Goal: Task Accomplishment & Management: Use online tool/utility

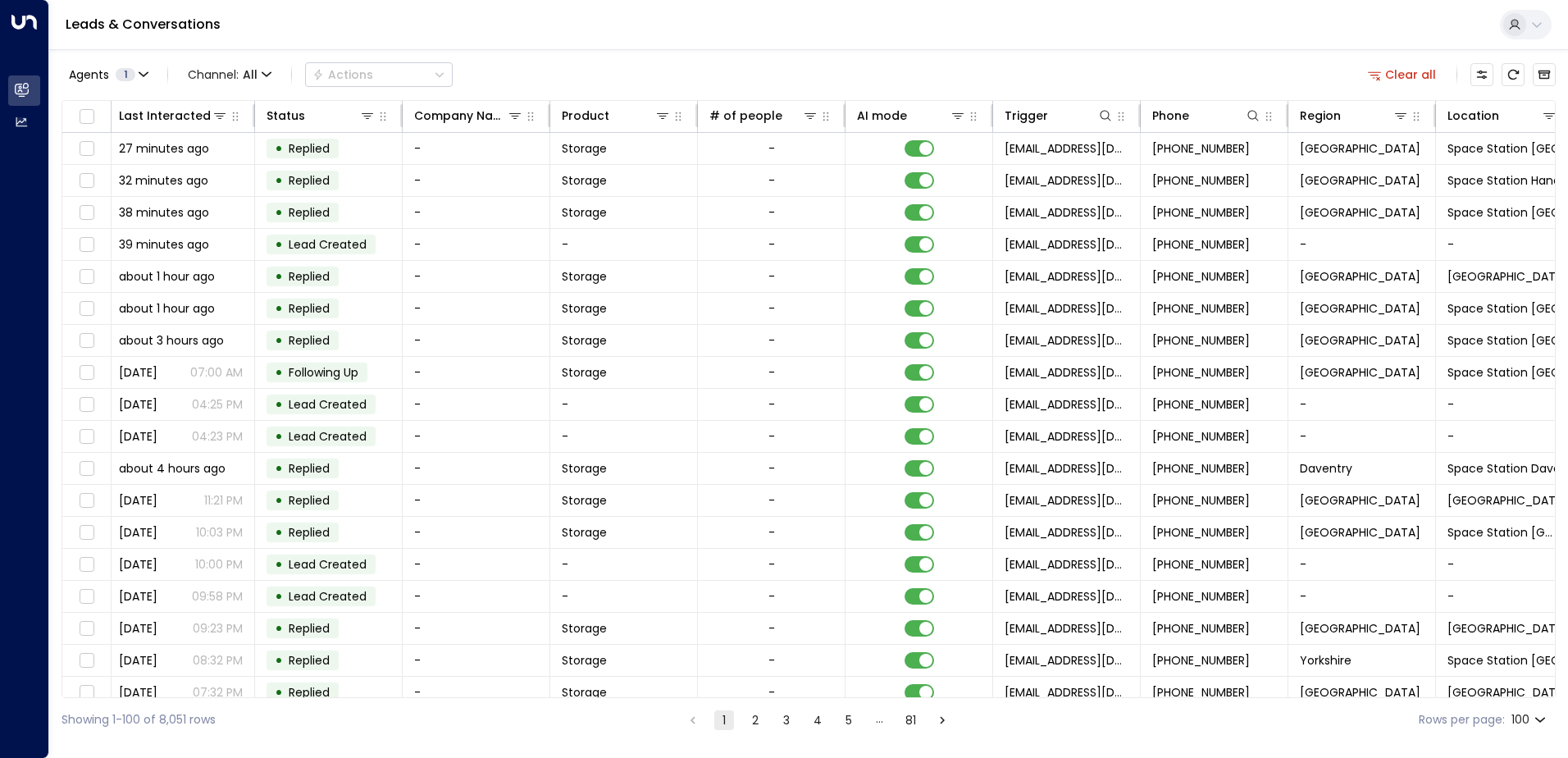
scroll to position [0, 335]
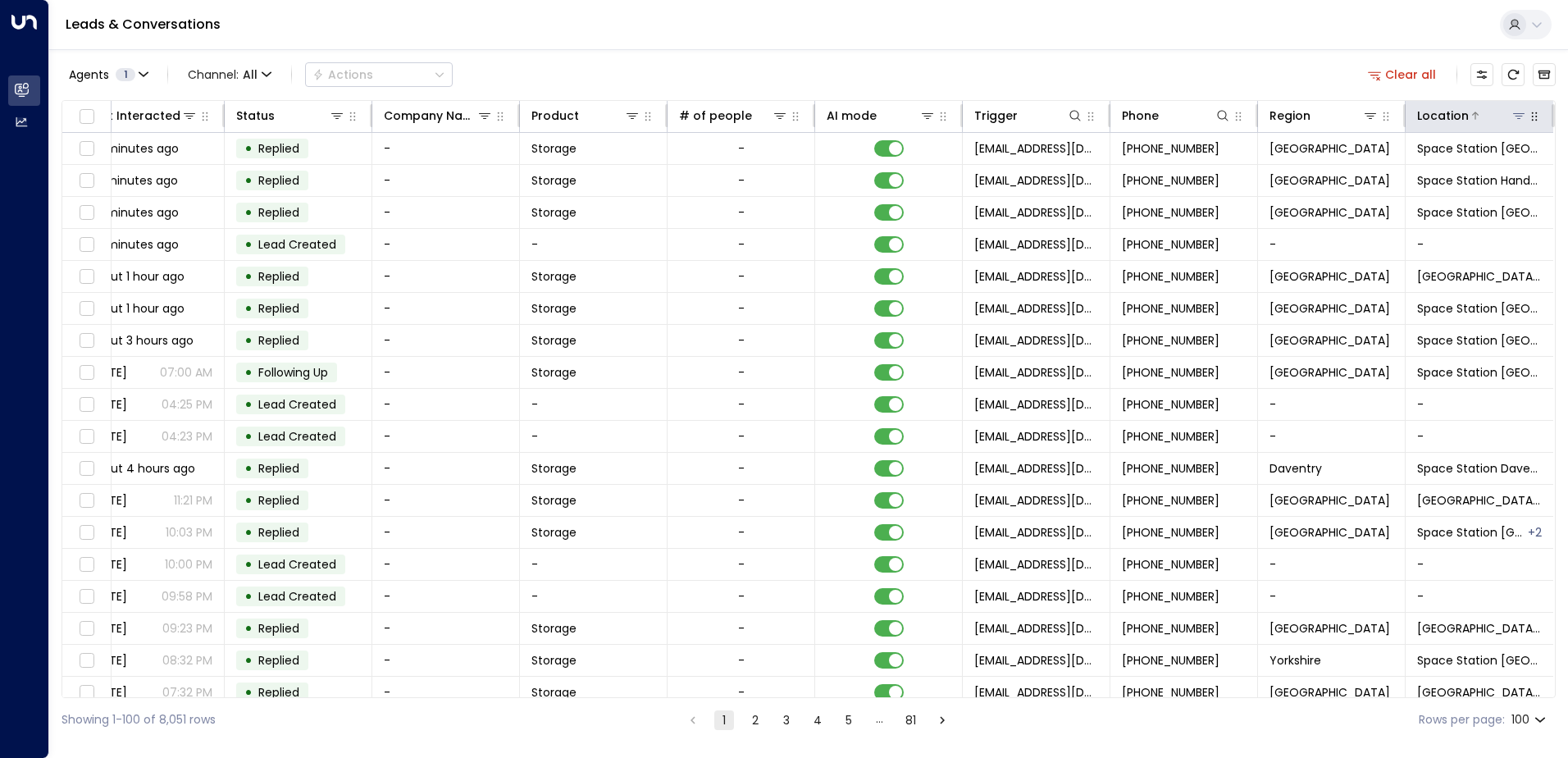
click at [1518, 115] on icon at bounding box center [1519, 116] width 13 height 13
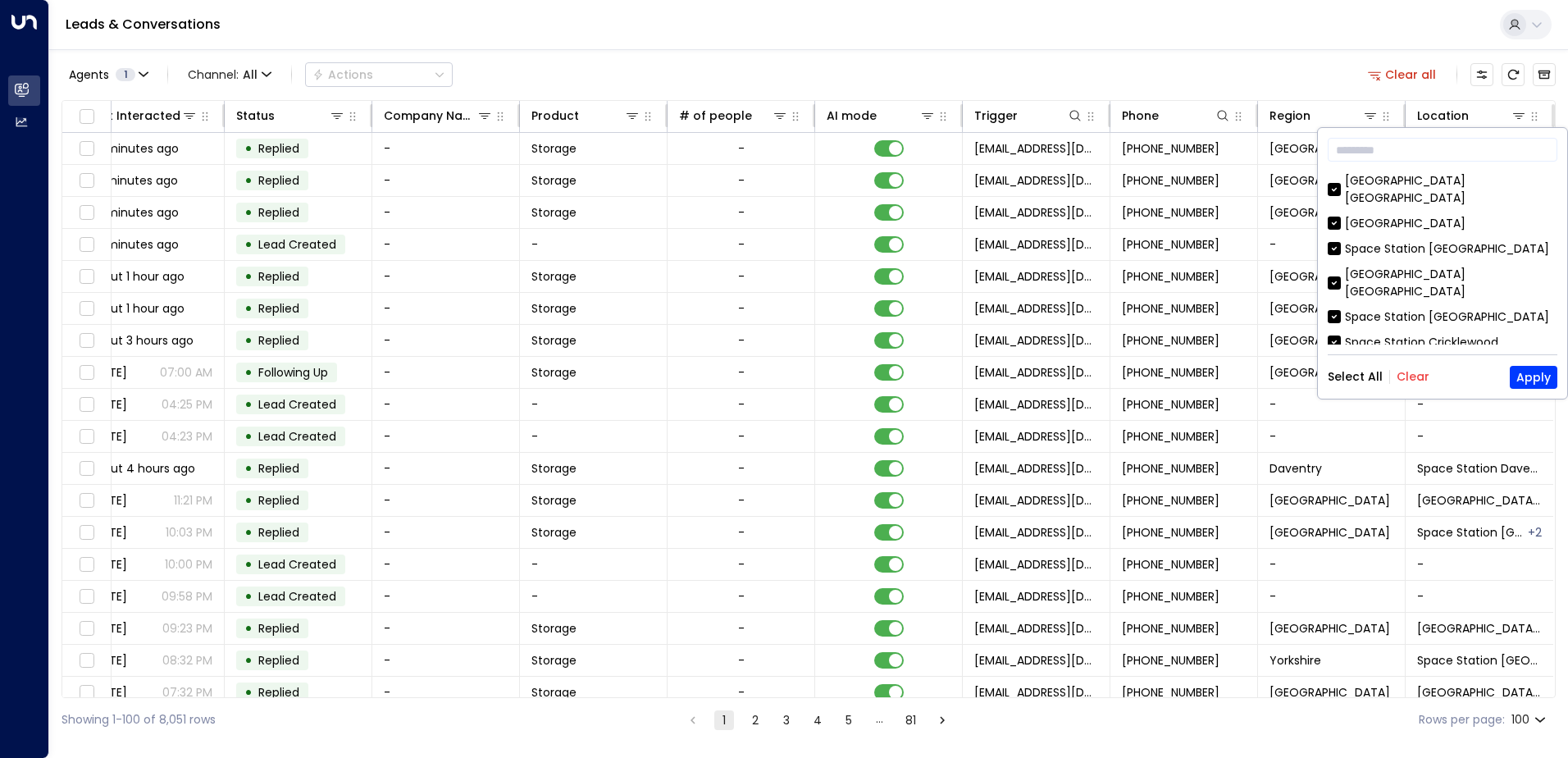
click at [1406, 379] on button "Clear" at bounding box center [1412, 377] width 32 height 13
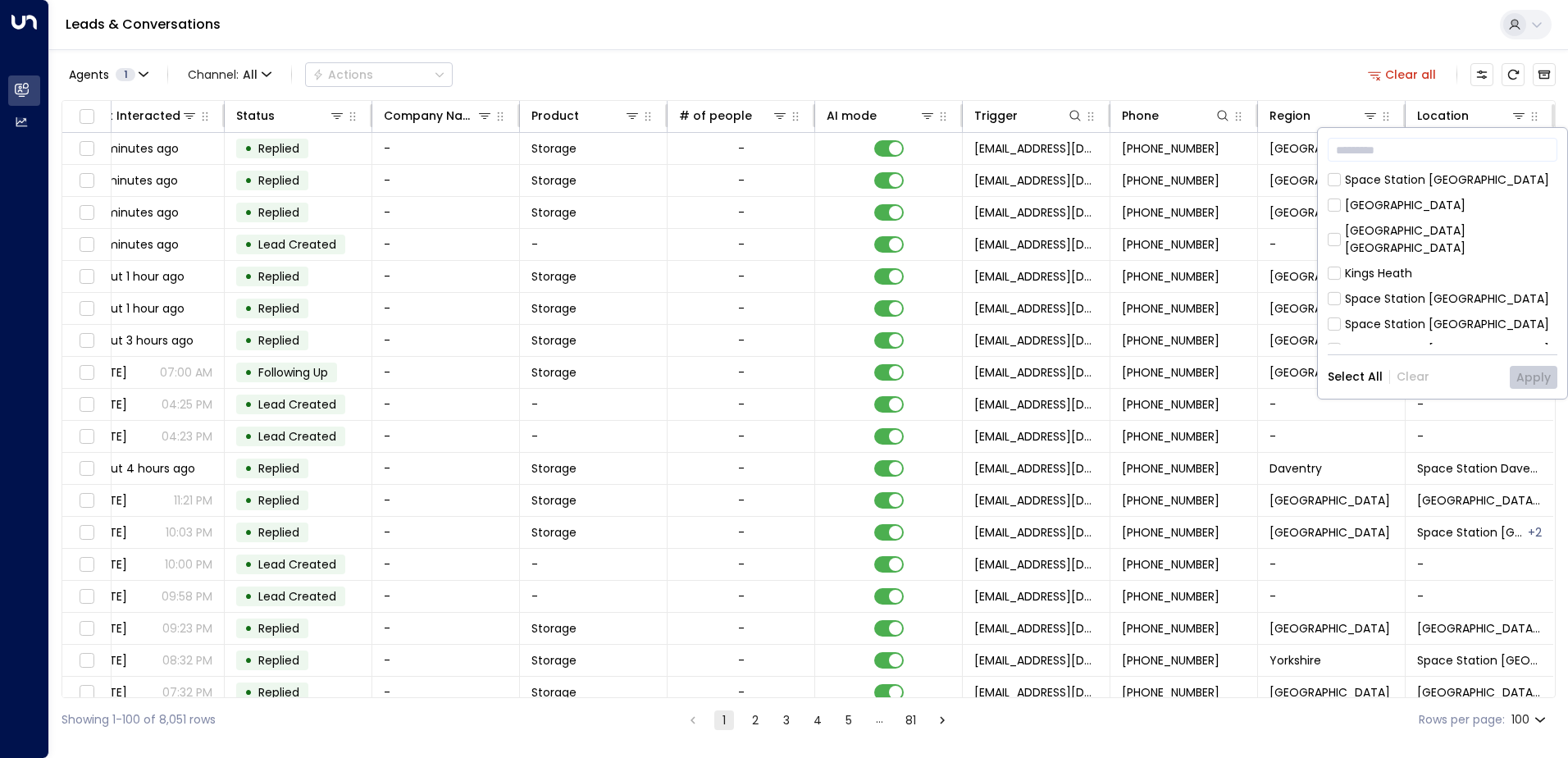
scroll to position [531, 0]
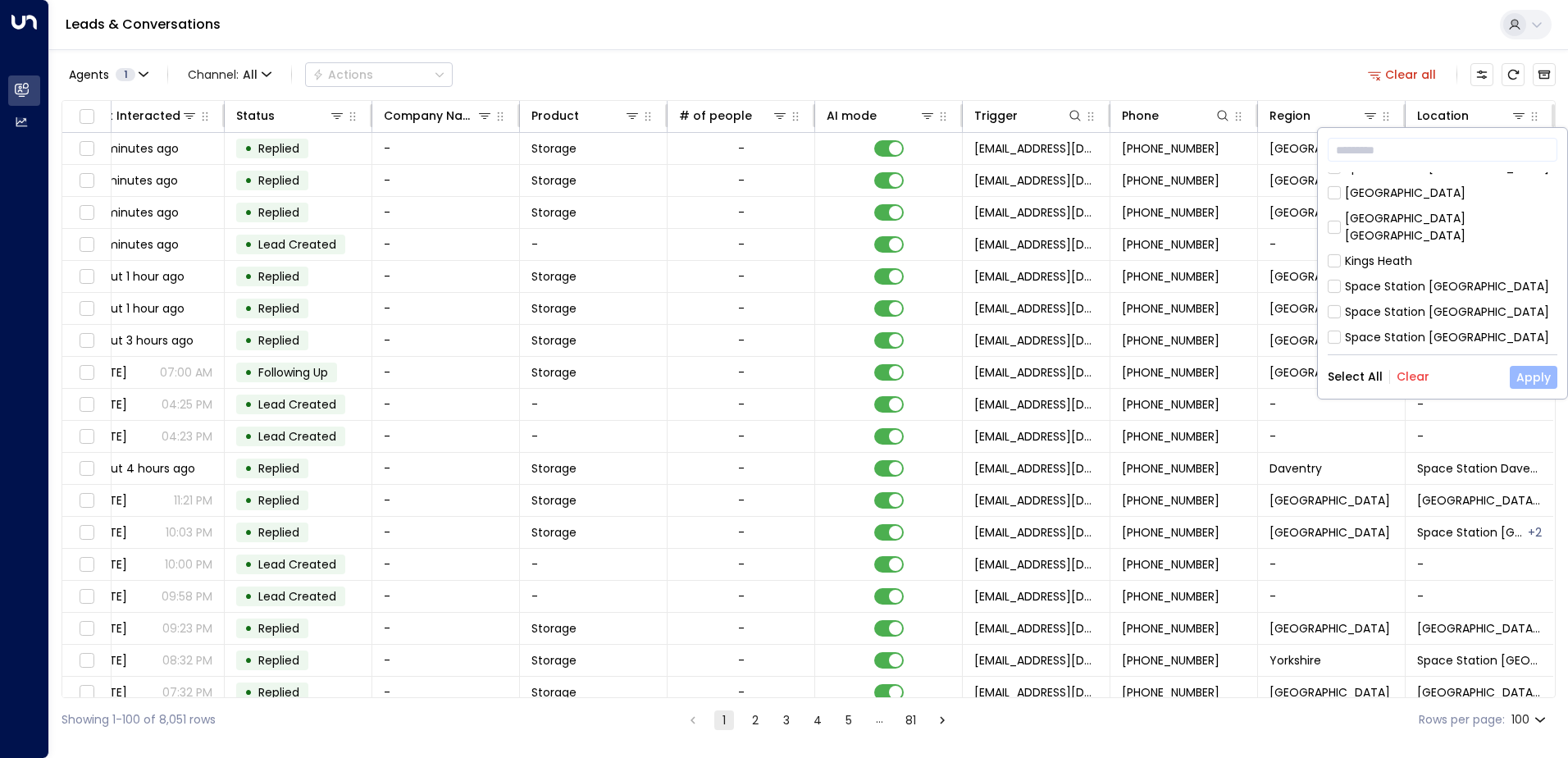
click at [1536, 379] on button "Apply" at bounding box center [1533, 377] width 47 height 23
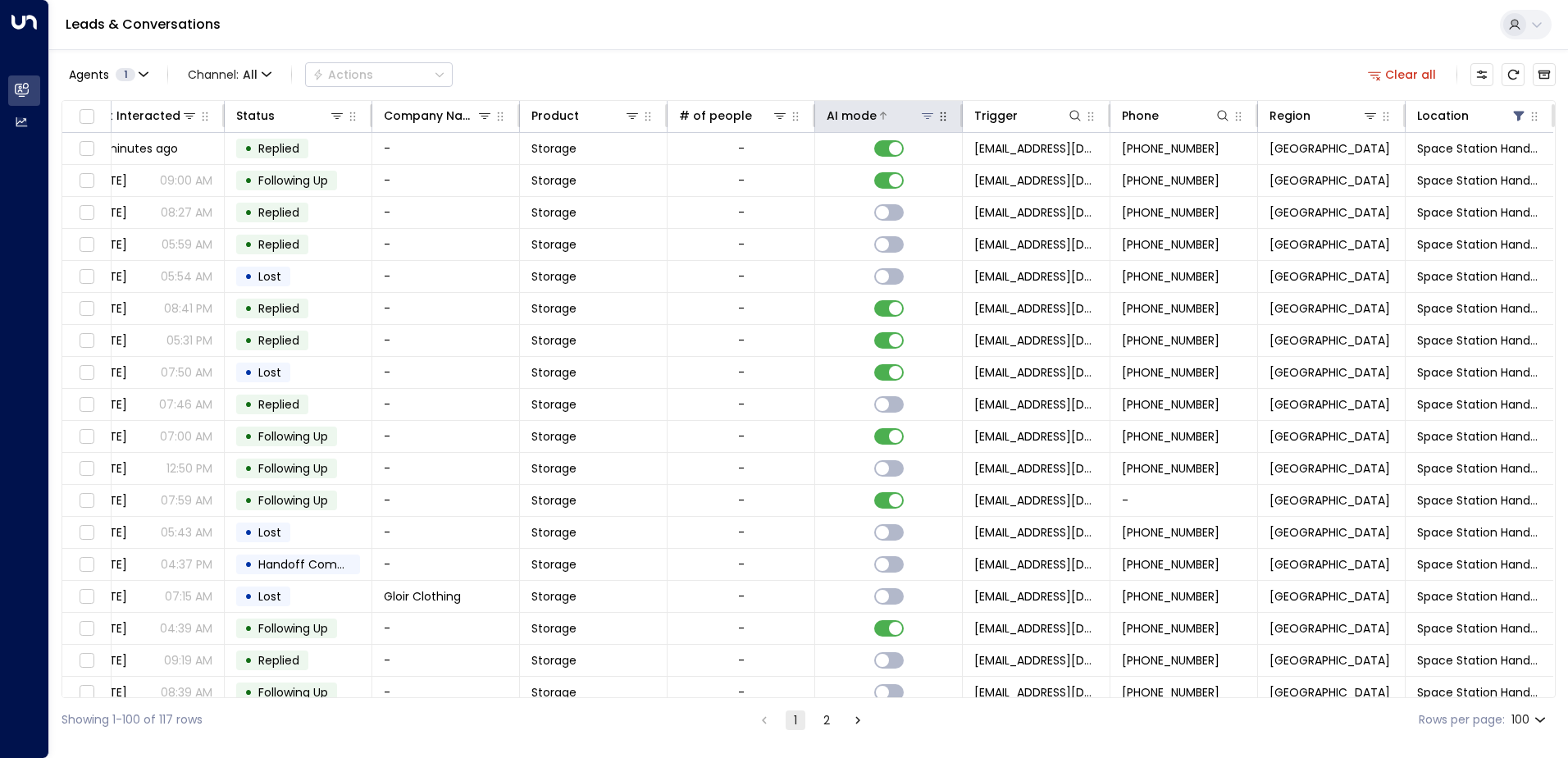
click at [882, 115] on div at bounding box center [906, 116] width 59 height 17
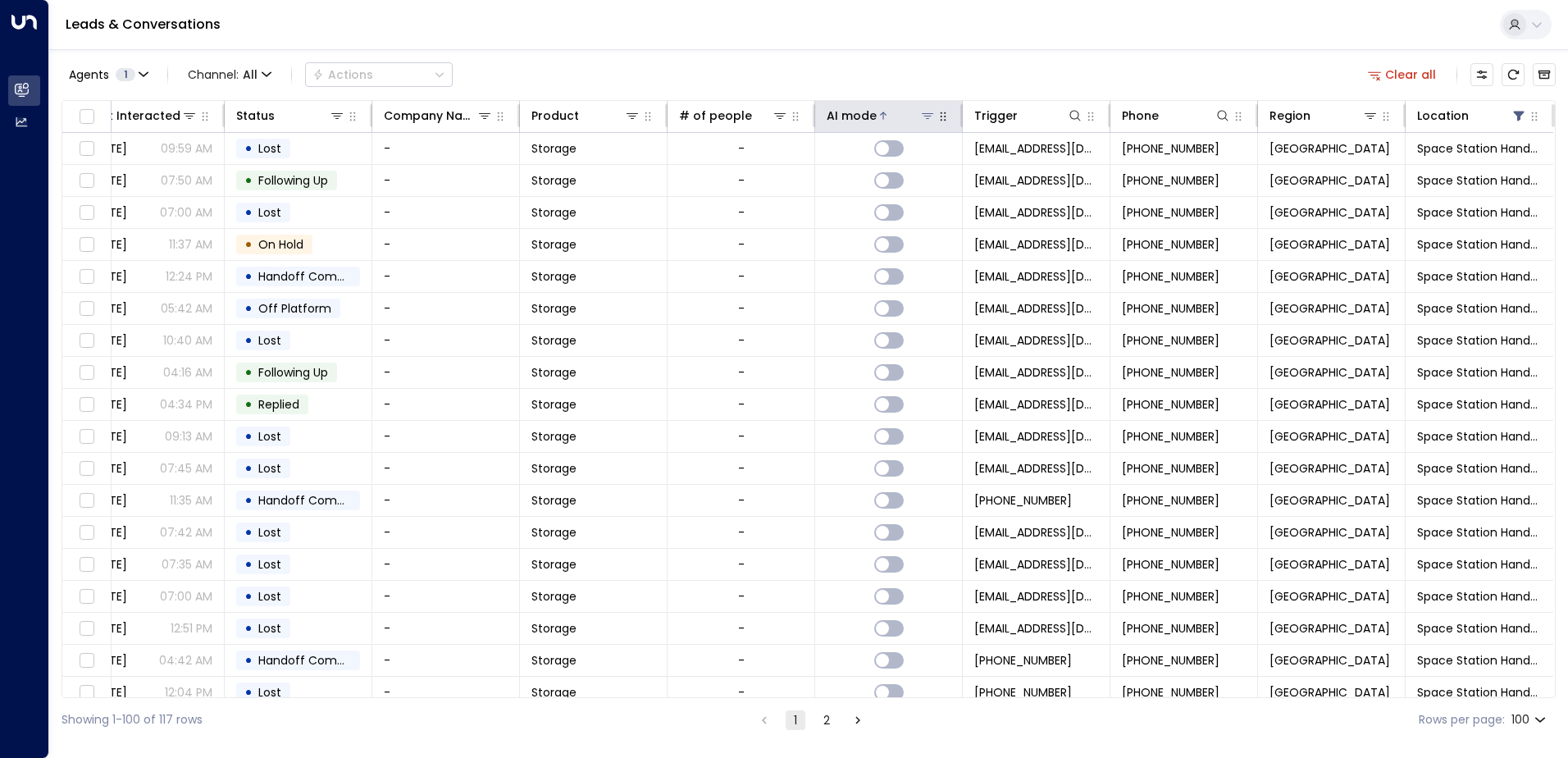
click at [882, 115] on div at bounding box center [906, 116] width 59 height 17
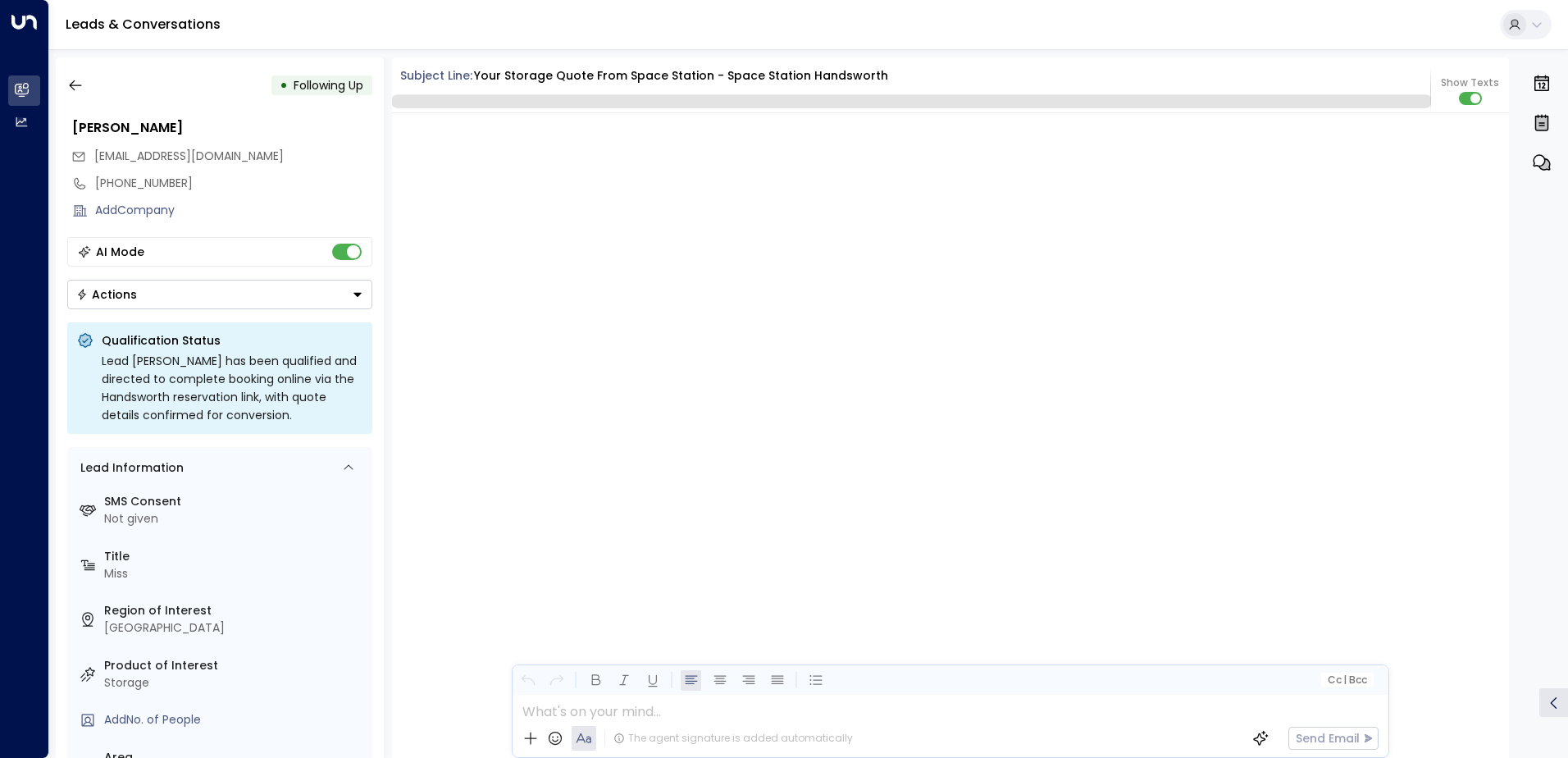
scroll to position [1535, 0]
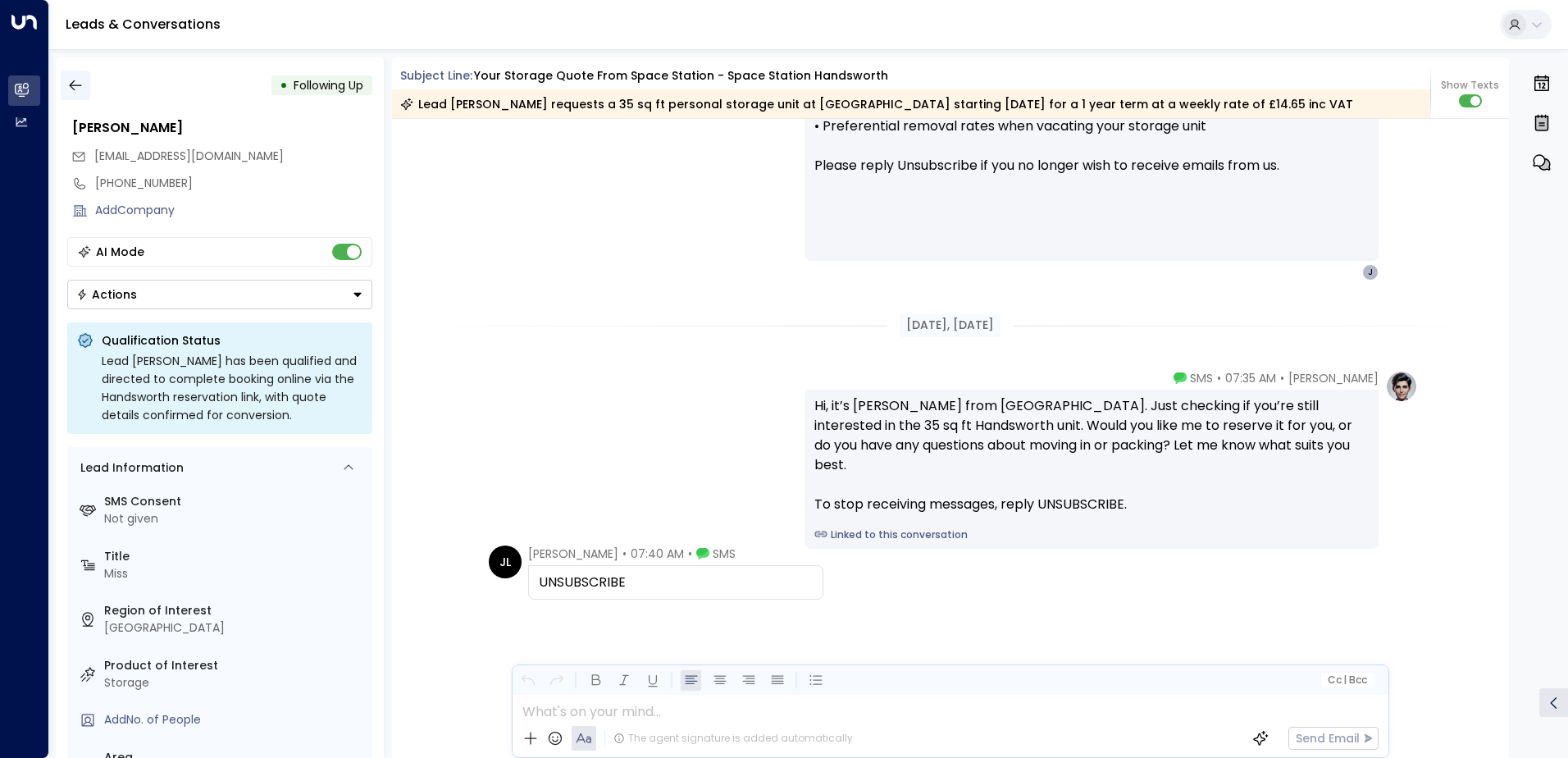
click at [77, 86] on icon "button" at bounding box center [76, 86] width 17 height 17
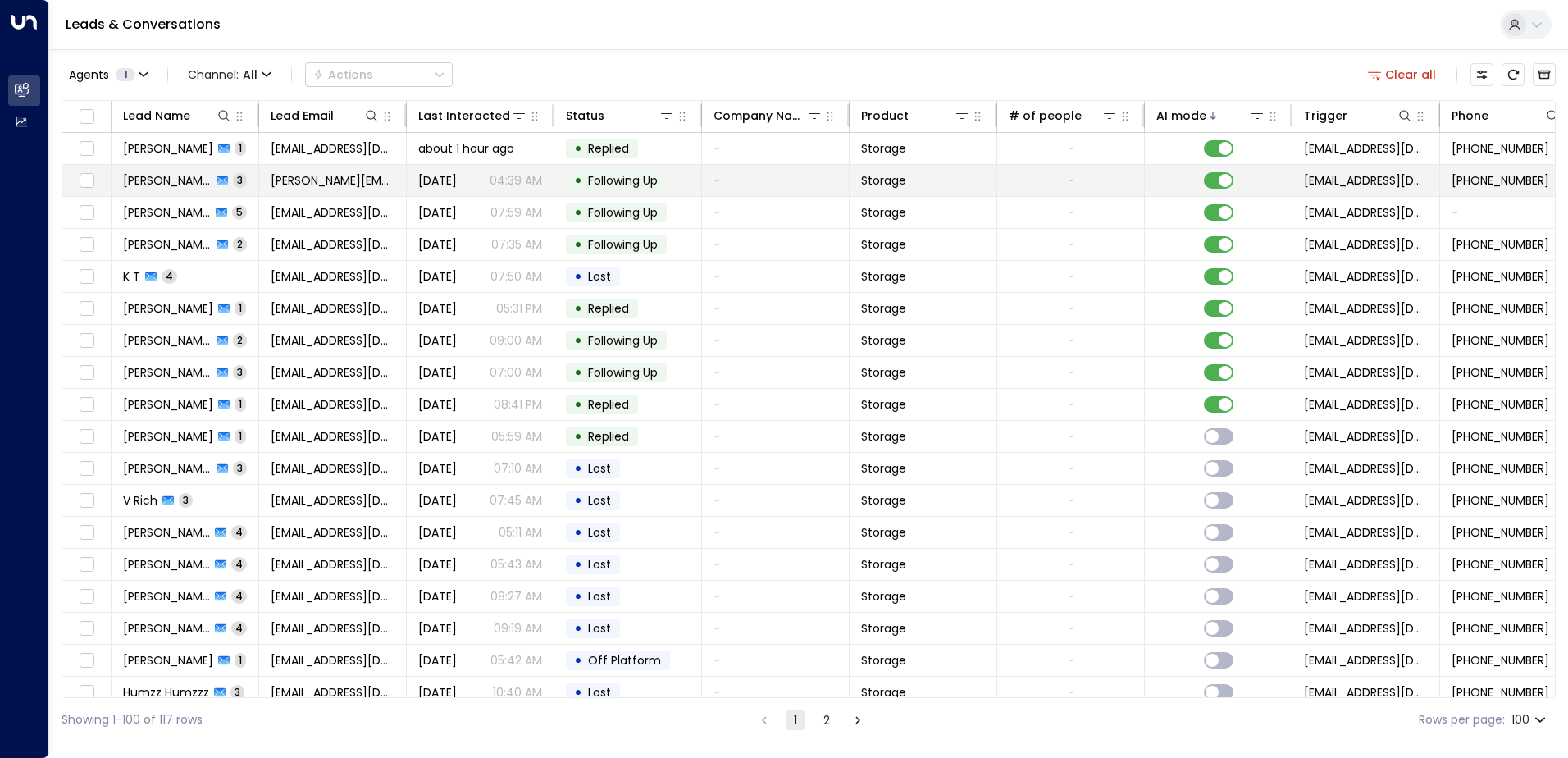
click at [251, 182] on td "[PERSON_NAME] 3" at bounding box center [185, 180] width 147 height 31
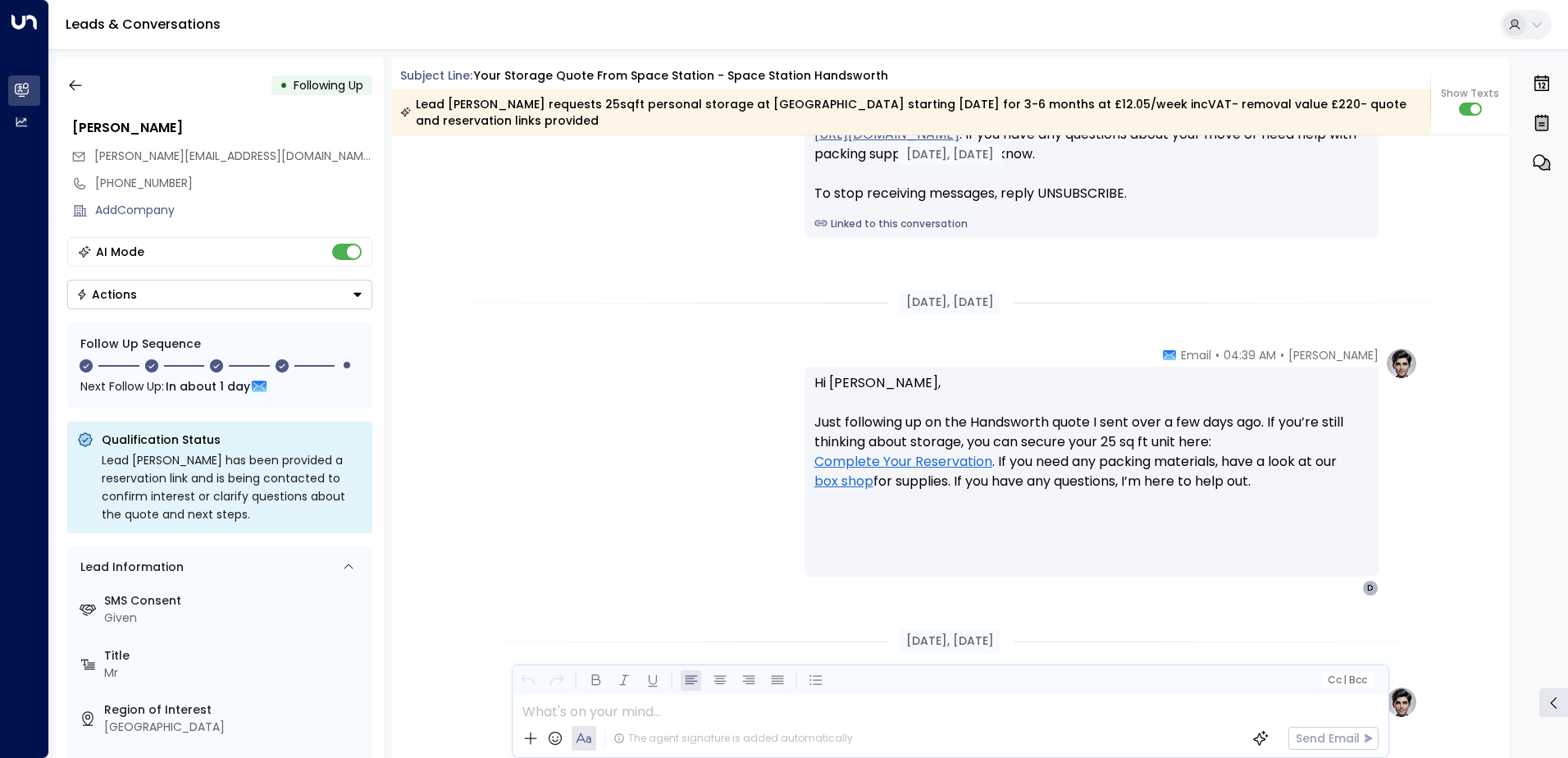
scroll to position [1766, 0]
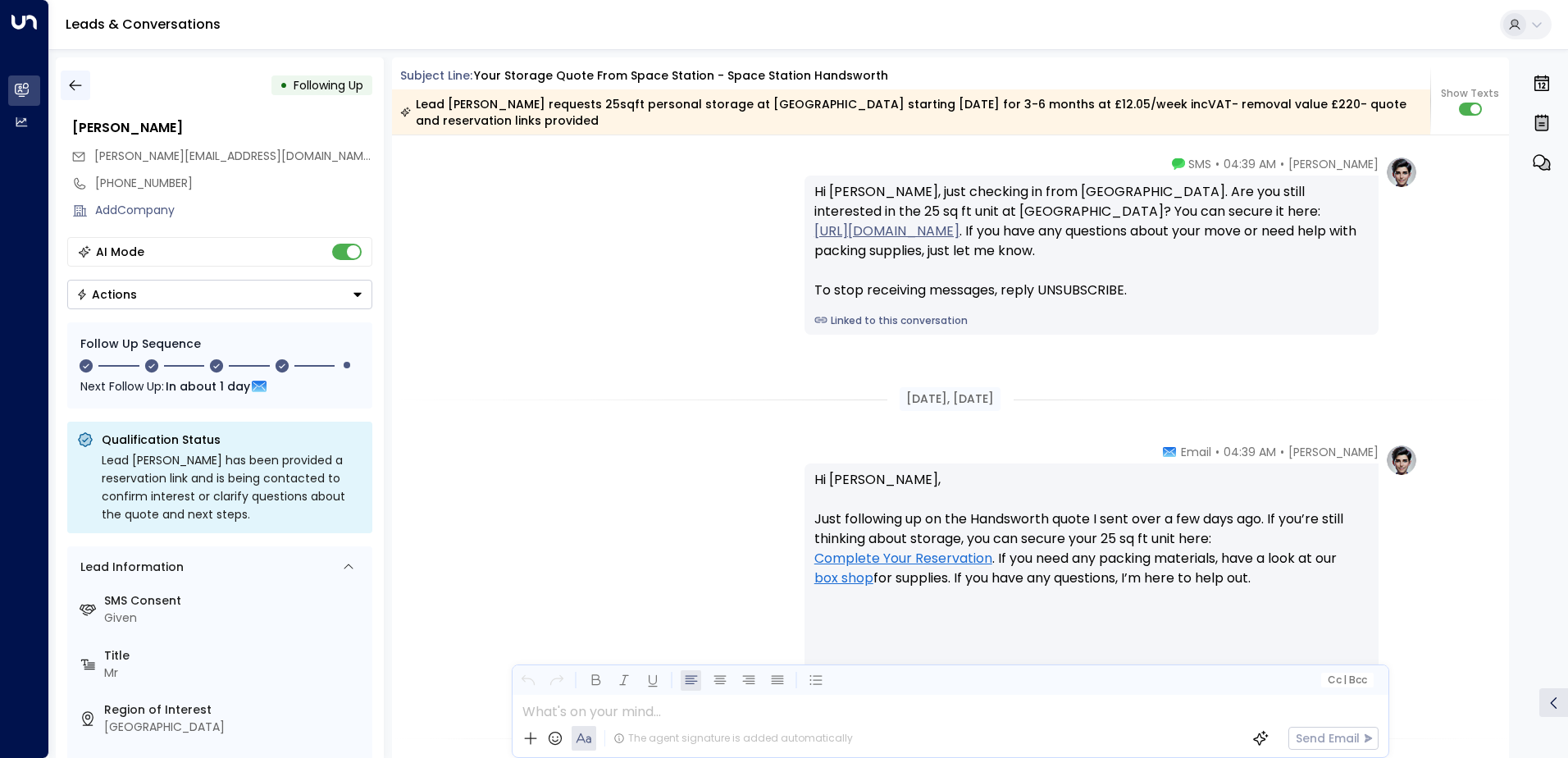
click at [80, 83] on icon "button" at bounding box center [76, 86] width 17 height 17
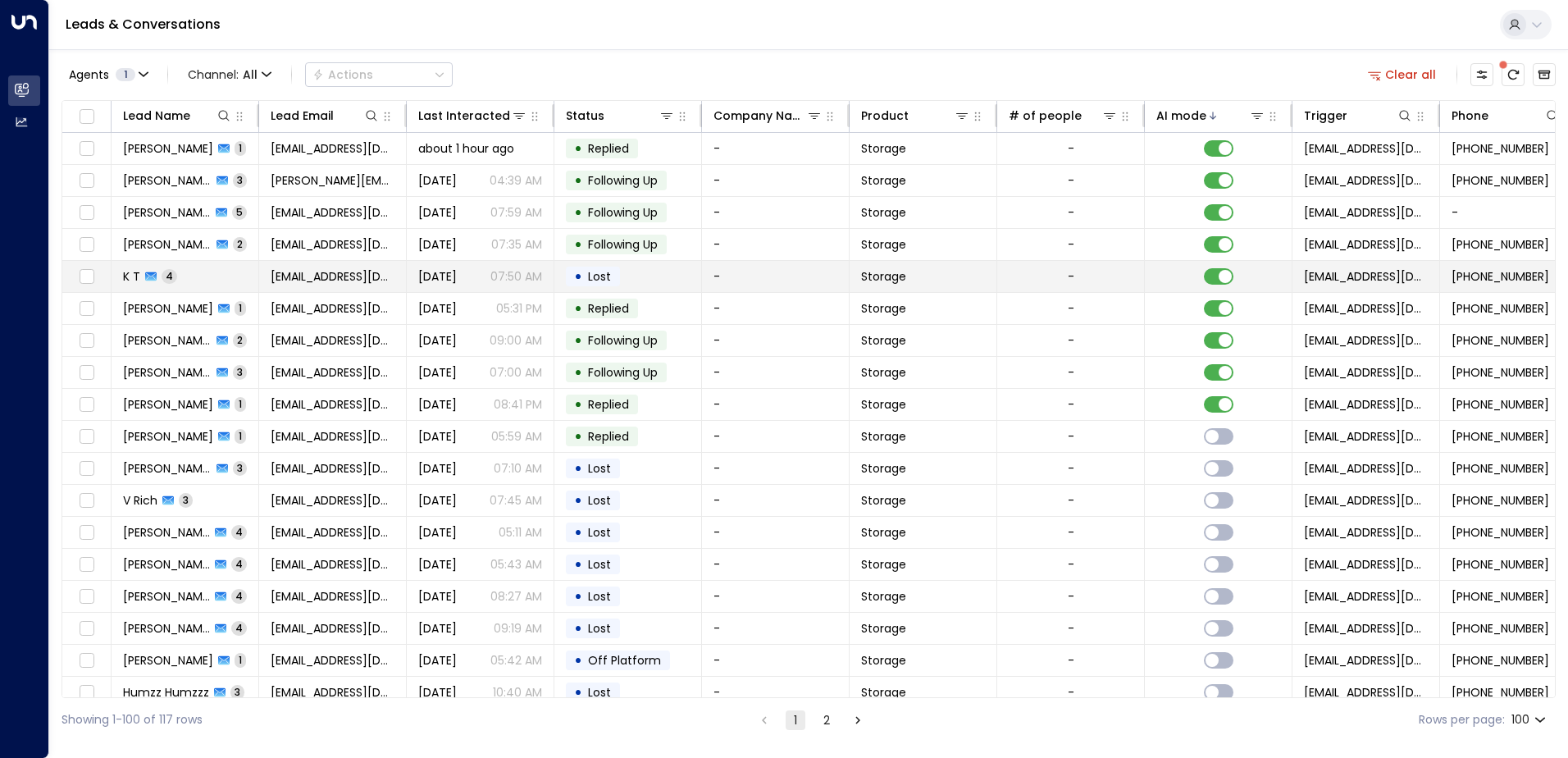
click at [234, 280] on td "K T 4" at bounding box center [185, 276] width 147 height 31
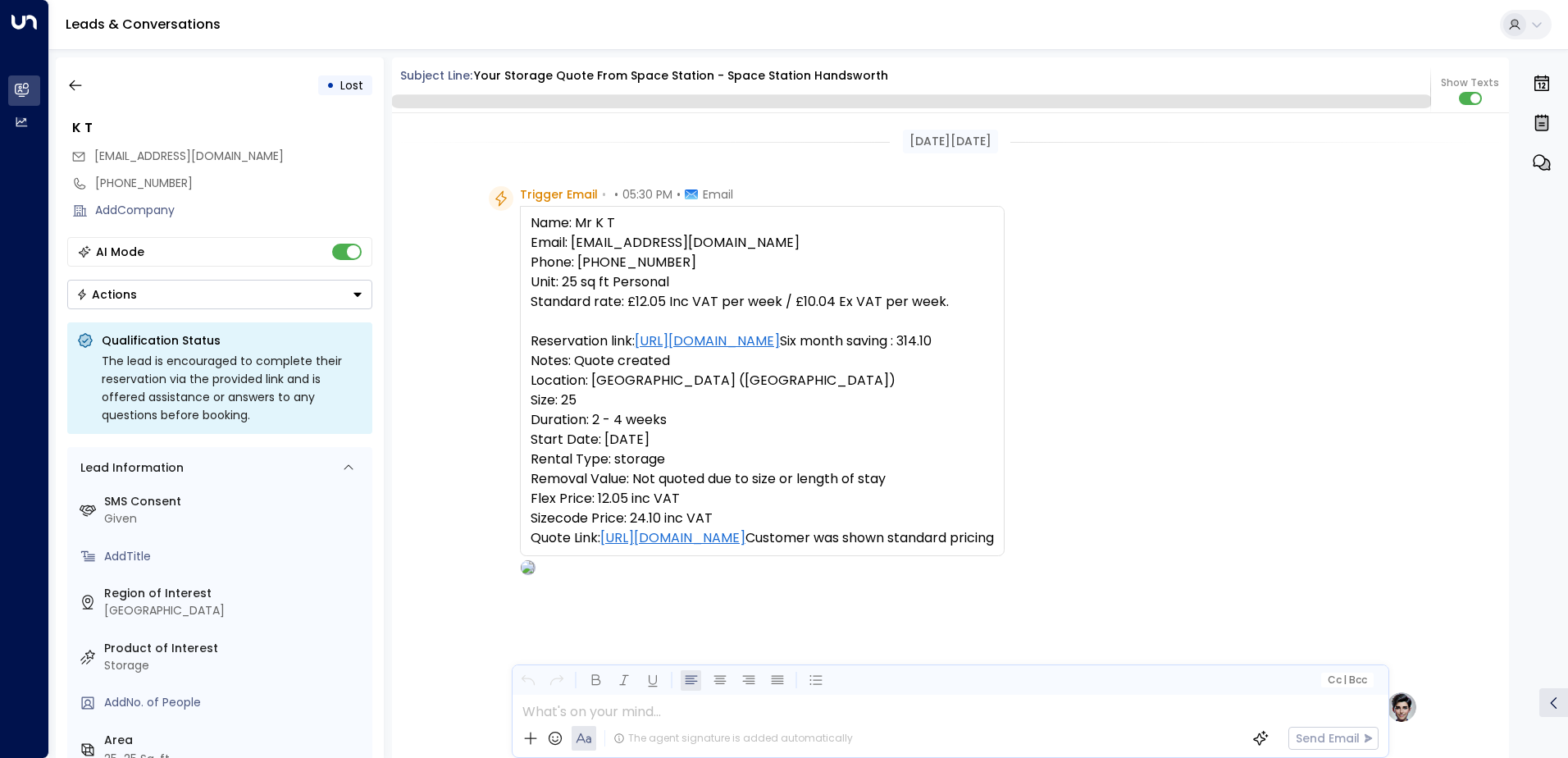
scroll to position [3573, 0]
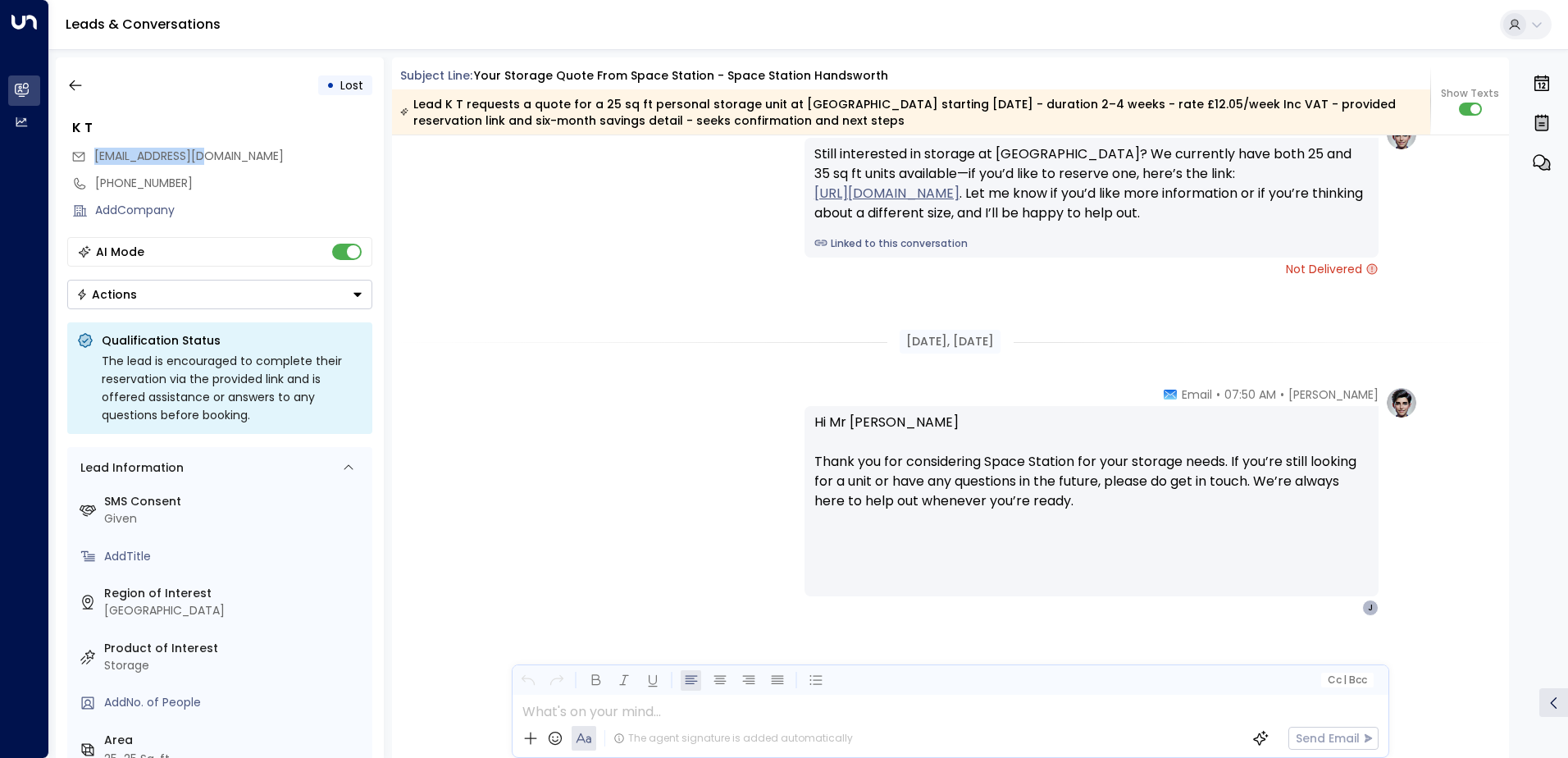
drag, startPoint x: 201, startPoint y: 152, endPoint x: 87, endPoint y: 157, distance: 114.1
click at [87, 157] on div "[EMAIL_ADDRESS][DOMAIN_NAME]" at bounding box center [222, 156] width 301 height 27
drag, startPoint x: 87, startPoint y: 157, endPoint x: 134, endPoint y: 159, distance: 47.0
copy span "[EMAIL_ADDRESS][DOMAIN_NAME]"
click at [82, 82] on icon "button" at bounding box center [76, 86] width 17 height 17
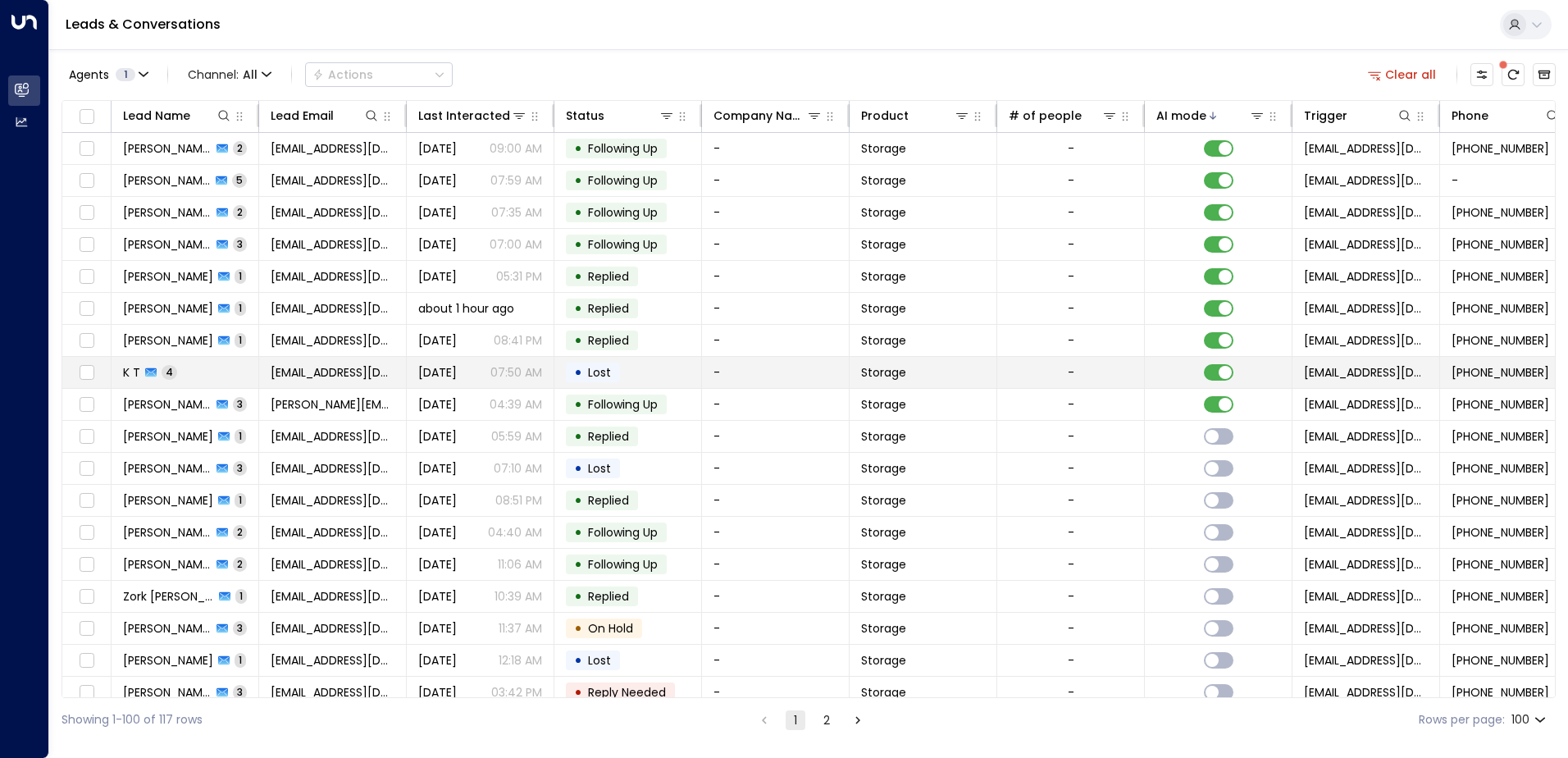
click at [217, 377] on td "K T 4" at bounding box center [185, 372] width 147 height 31
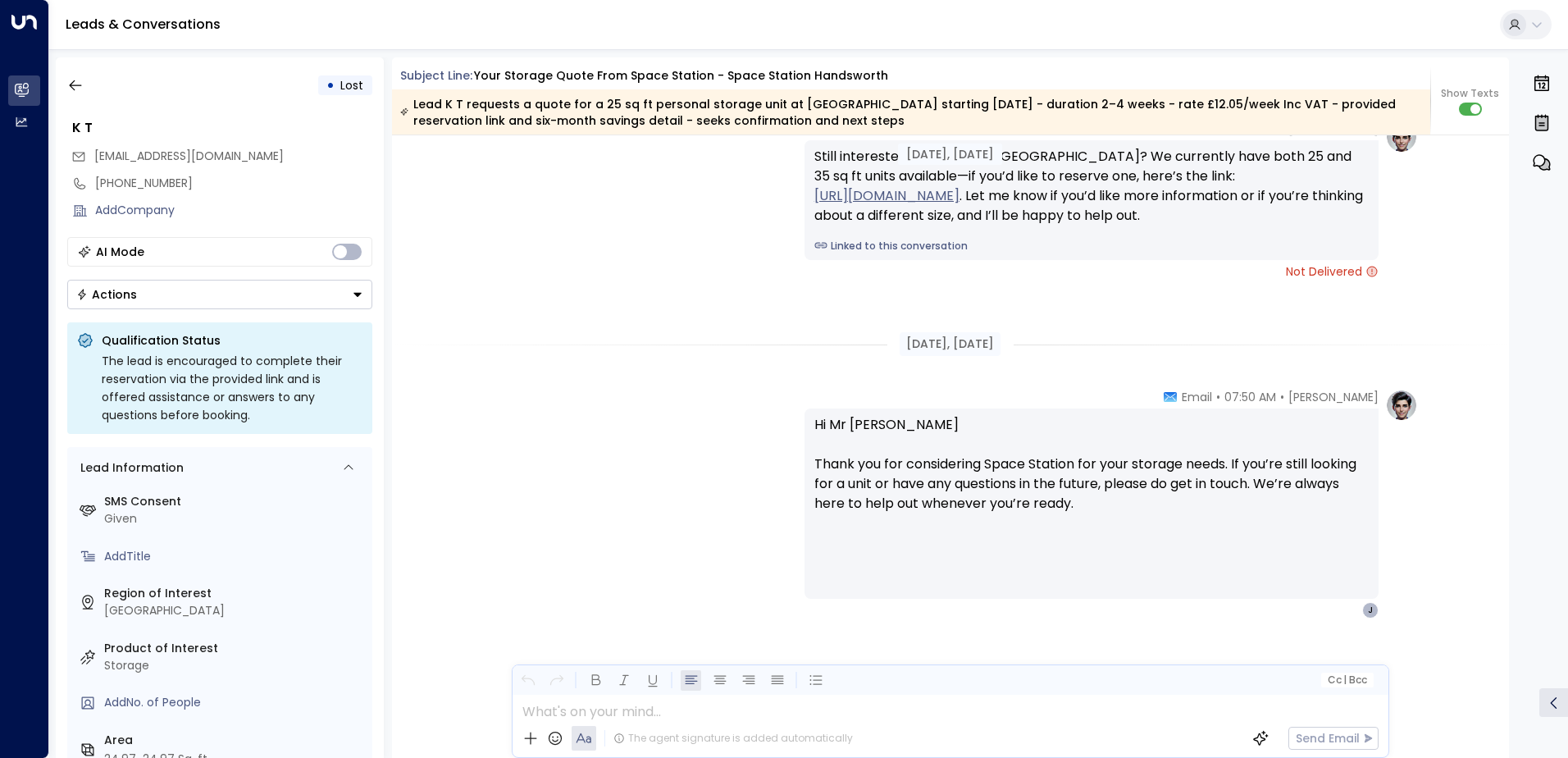
scroll to position [2531, 0]
